Goal: Task Accomplishment & Management: Use online tool/utility

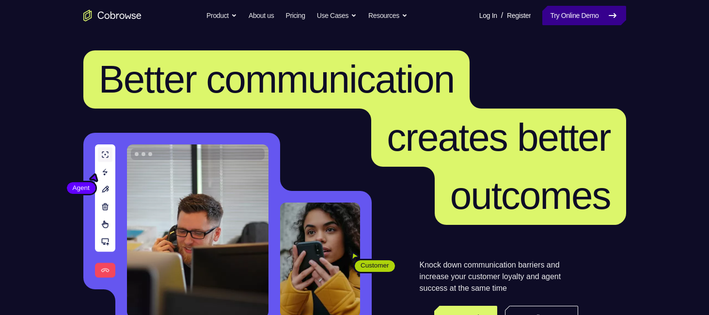
click at [551, 14] on link "Try Online Demo" at bounding box center [583, 15] width 83 height 19
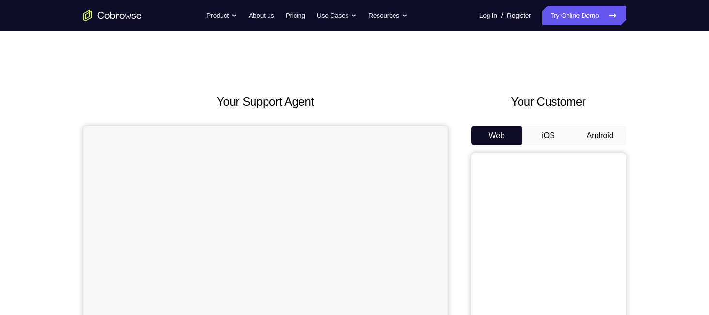
click at [587, 134] on button "Android" at bounding box center [600, 135] width 52 height 19
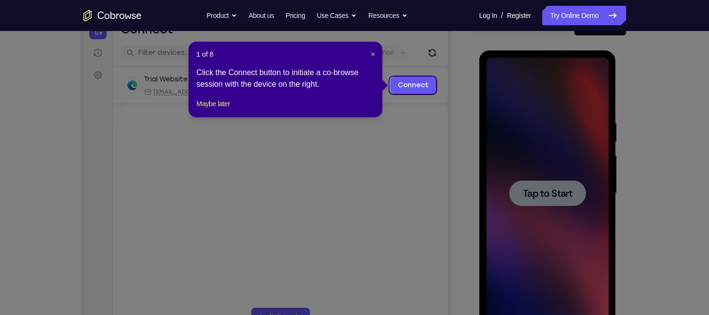
click at [368, 54] on header "1 of 8 ×" at bounding box center [285, 54] width 178 height 10
click at [370, 54] on span "×" at bounding box center [372, 54] width 4 height 8
